Goal: Transaction & Acquisition: Purchase product/service

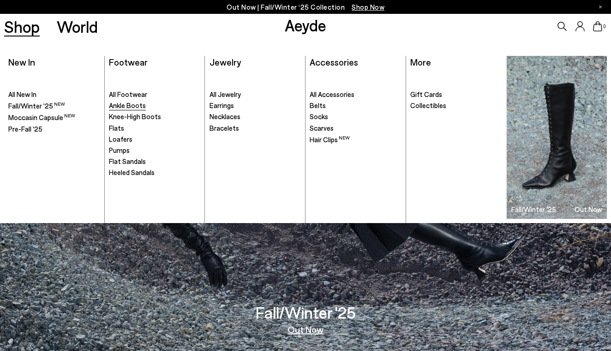
click at [126, 104] on span "Ankle Boots" at bounding box center [127, 105] width 37 height 8
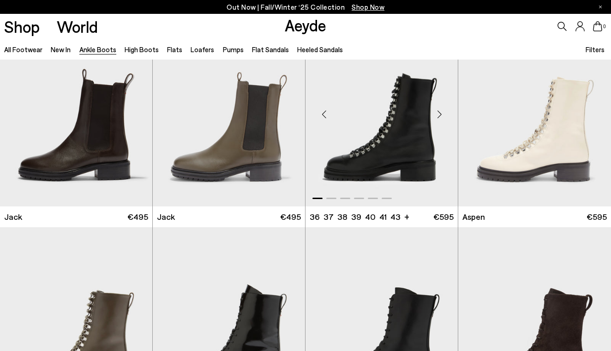
scroll to position [3230, 0]
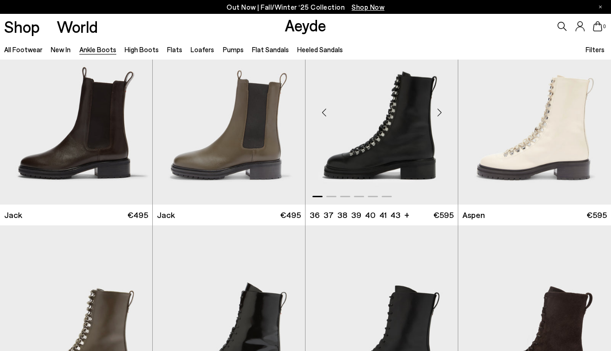
click at [406, 158] on img "1 / 6" at bounding box center [381, 108] width 152 height 191
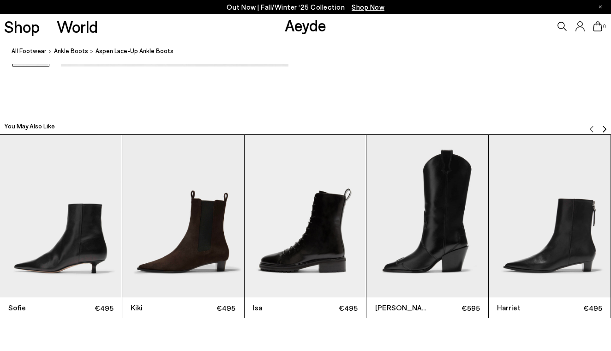
scroll to position [1823, 0]
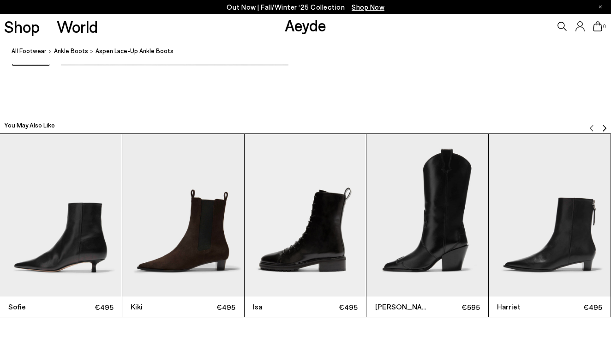
click at [288, 260] on img "3 / 12" at bounding box center [305, 215] width 122 height 162
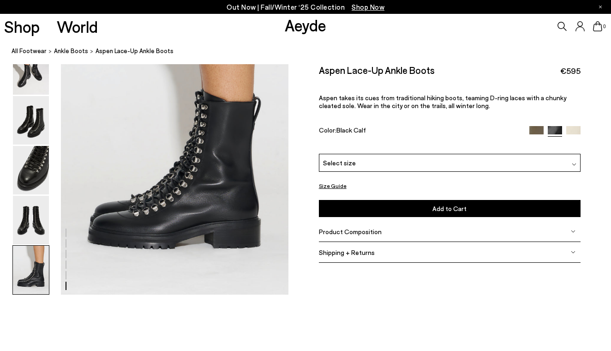
scroll to position [1593, 0]
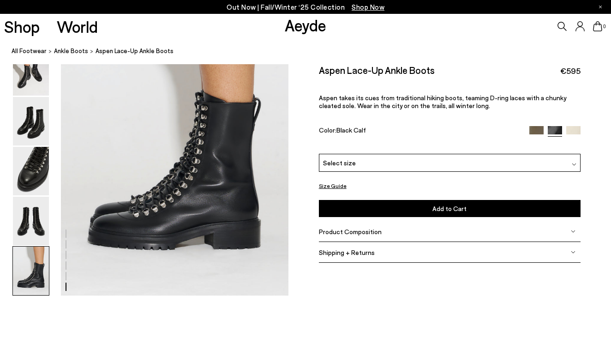
click at [573, 163] on img at bounding box center [574, 164] width 5 height 5
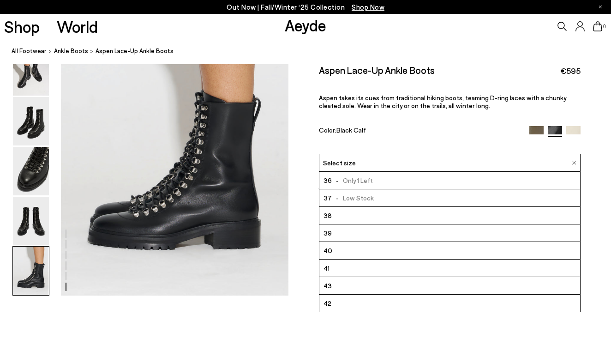
click at [413, 181] on li "36 - Only 1 Left" at bounding box center [449, 181] width 261 height 18
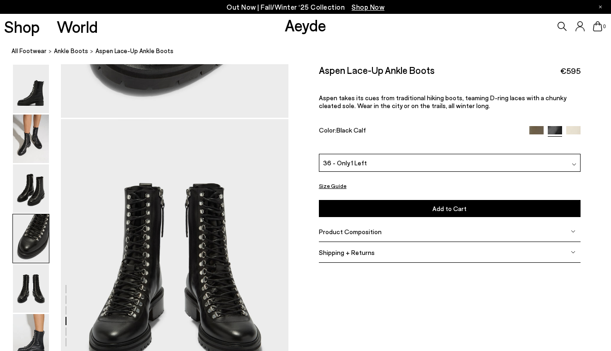
scroll to position [1161, 0]
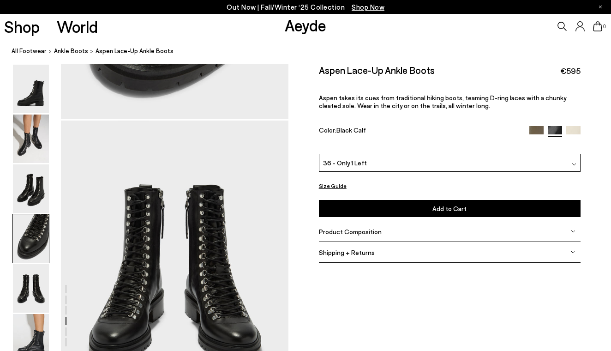
click at [463, 209] on span "Add to Cart" at bounding box center [449, 208] width 34 height 8
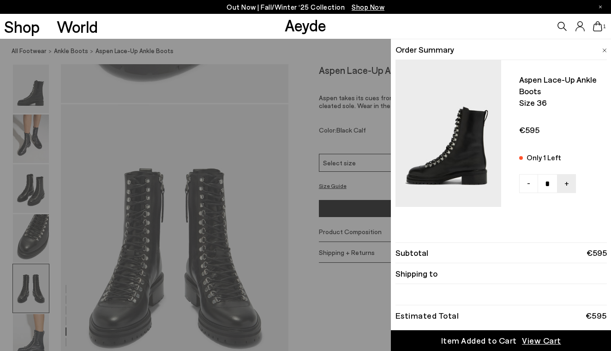
scroll to position [1185, 0]
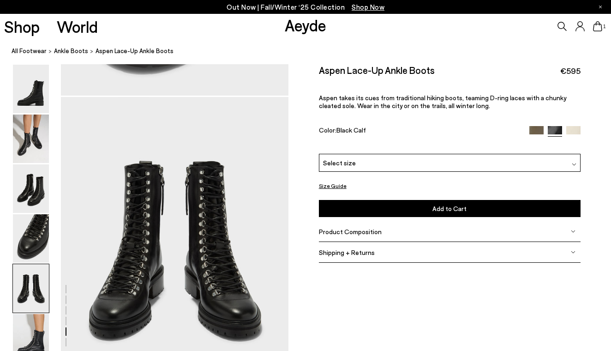
click at [579, 22] on icon at bounding box center [579, 26] width 9 height 10
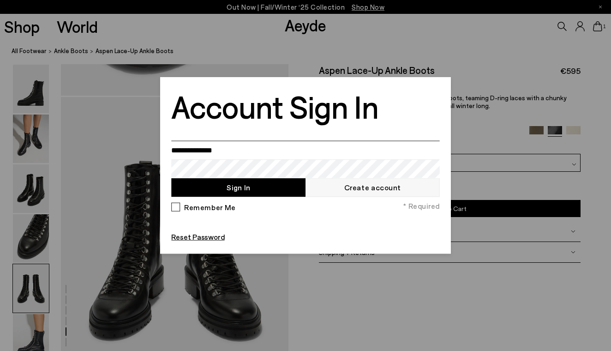
type input "**********"
click at [238, 187] on button "Sign In" at bounding box center [238, 187] width 134 height 18
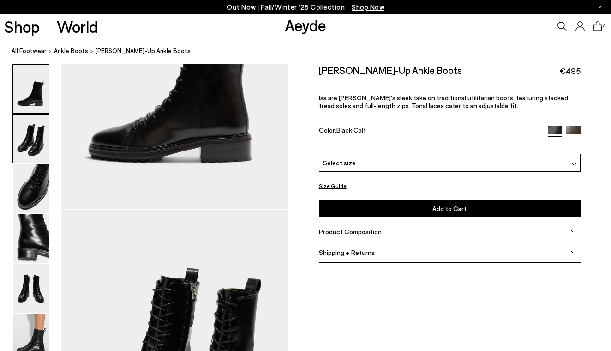
scroll to position [140, 0]
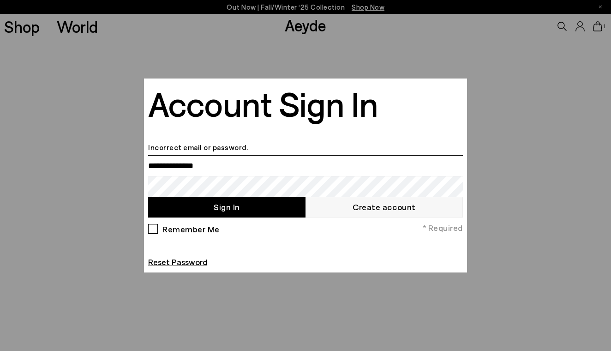
type input "**********"
click at [220, 210] on button "Sign In" at bounding box center [226, 207] width 157 height 21
type input "**********"
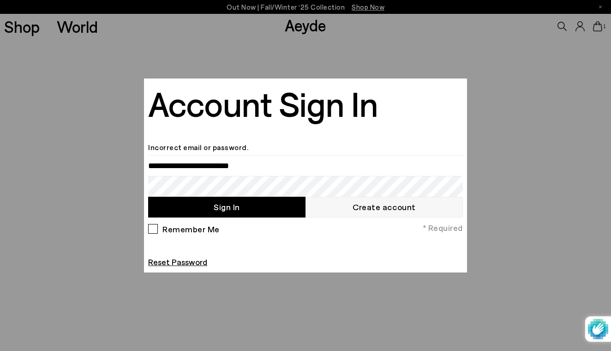
click at [152, 230] on div "Remember Me" at bounding box center [184, 231] width 72 height 14
click at [263, 209] on button "Sign In" at bounding box center [226, 207] width 157 height 21
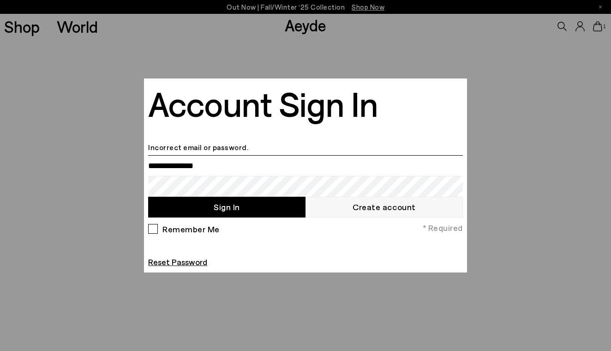
type input "**********"
click at [597, 29] on div at bounding box center [305, 175] width 611 height 351
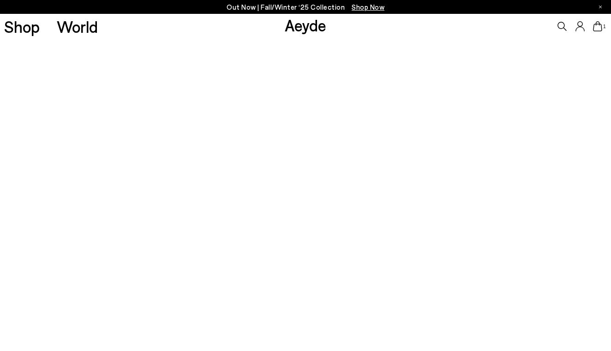
click at [597, 29] on icon at bounding box center [597, 26] width 9 height 10
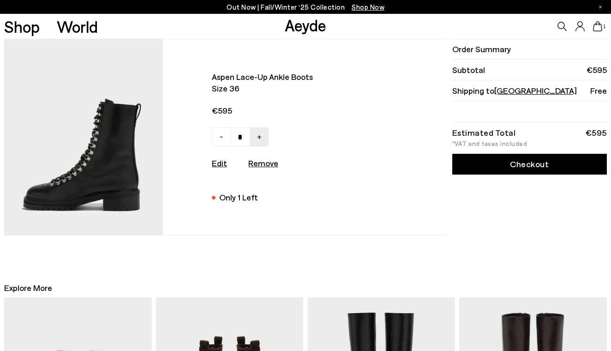
click at [522, 168] on link "Checkout" at bounding box center [529, 164] width 155 height 21
